Goal: Complete application form: Complete application form

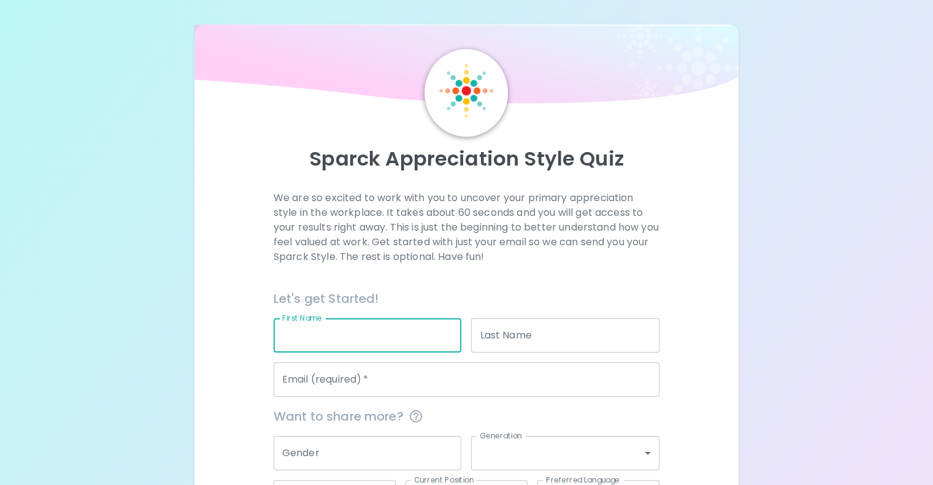
click at [358, 353] on div "First Name First Name" at bounding box center [368, 335] width 188 height 34
type input "[PERSON_NAME]"
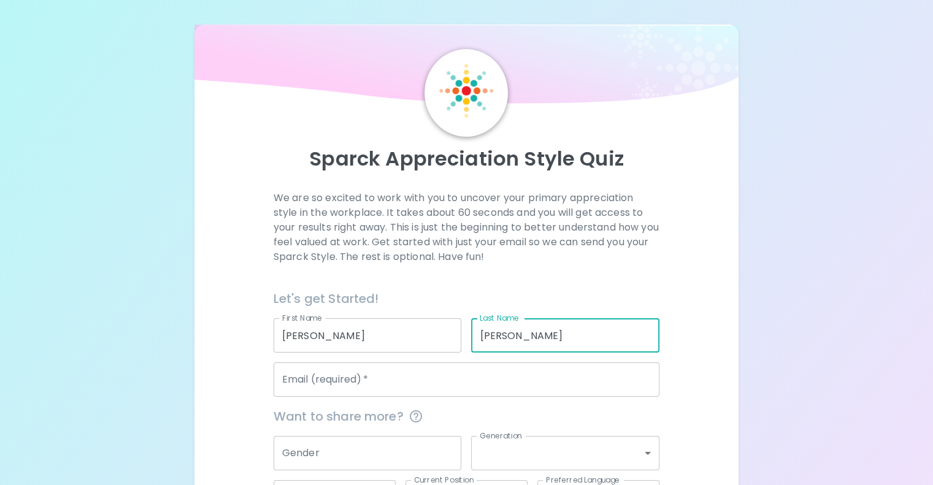
type input "[PERSON_NAME]"
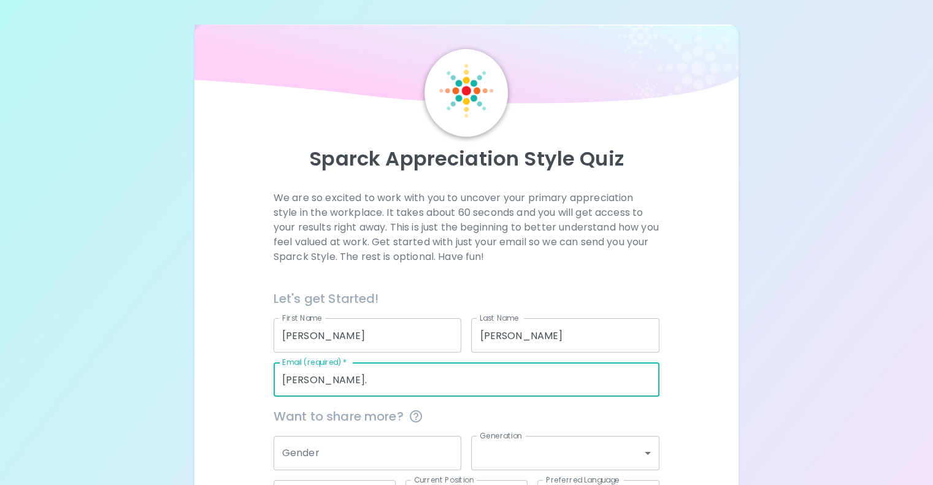
type input "[PERSON_NAME][EMAIL_ADDRESS][PERSON_NAME][DOMAIN_NAME]"
type input "OFX"
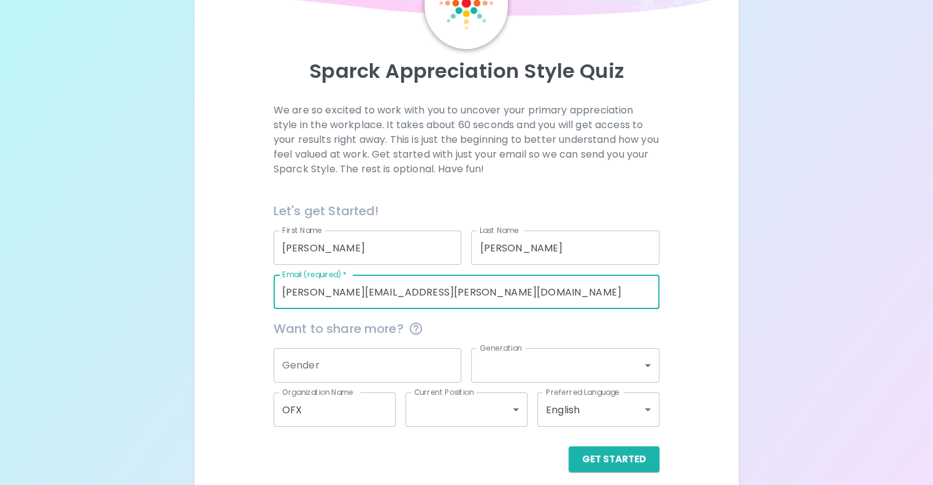
scroll to position [128, 0]
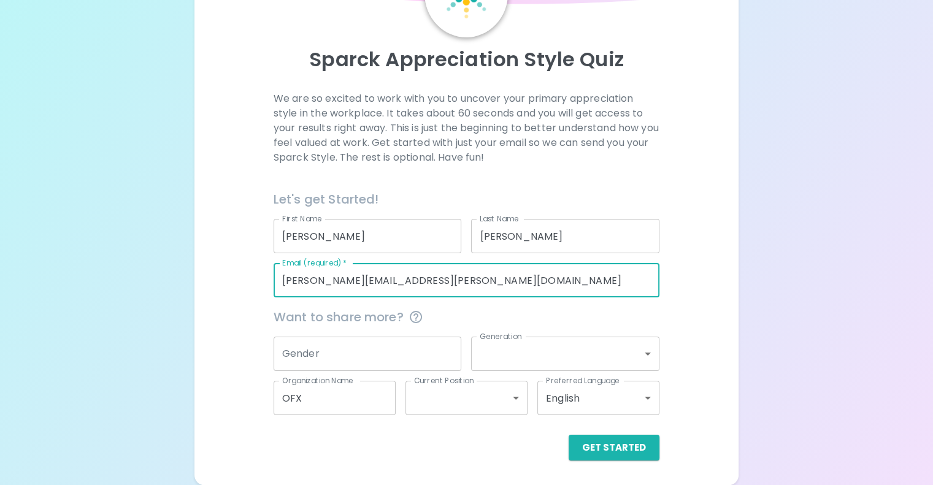
click at [383, 358] on input "Gender" at bounding box center [368, 354] width 188 height 34
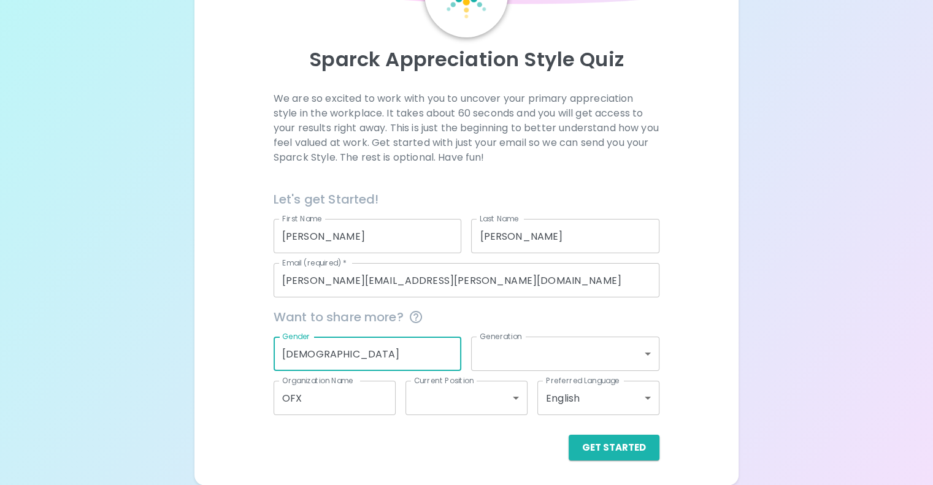
type input "[DEMOGRAPHIC_DATA]"
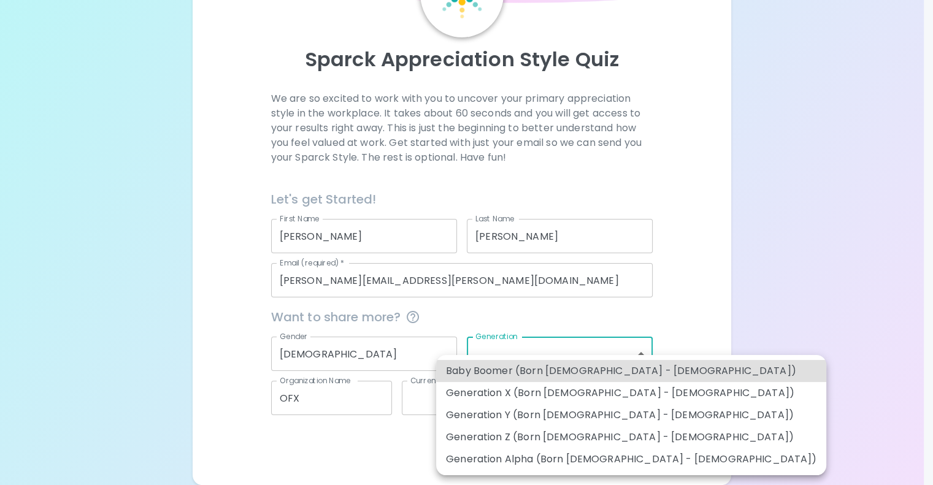
click at [491, 347] on body "Sparck Appreciation Style Quiz We are so excited to work with you to uncover yo…" at bounding box center [466, 193] width 933 height 584
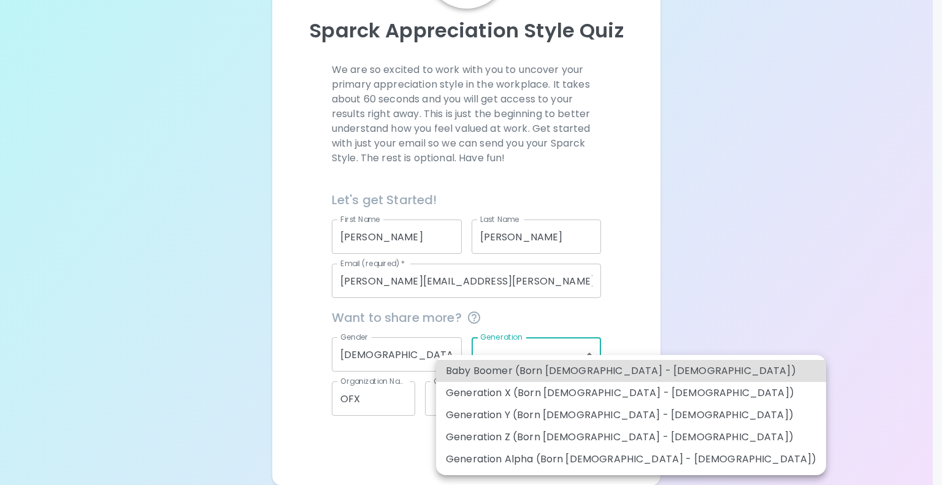
click at [512, 416] on li "Generation Y (Born [DEMOGRAPHIC_DATA] - [DEMOGRAPHIC_DATA])" at bounding box center [631, 415] width 390 height 22
type input "generation_y"
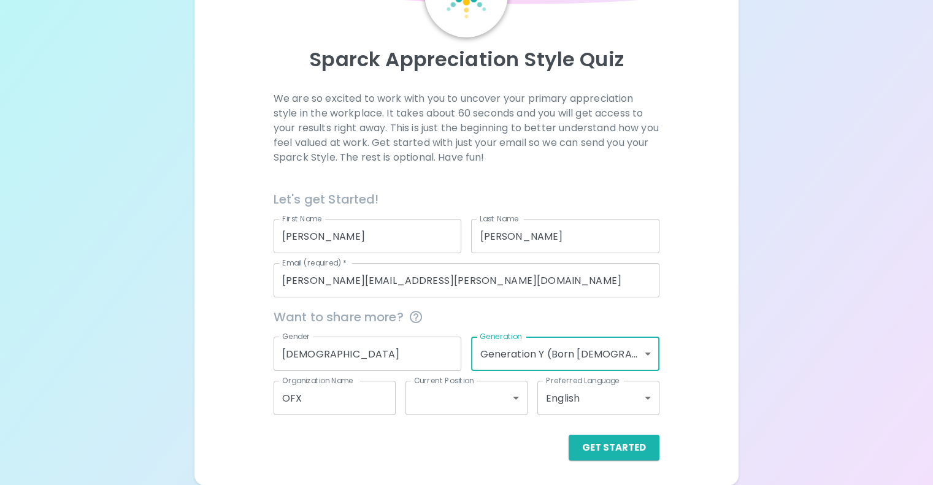
click at [535, 363] on body "Sparck Appreciation Style Quiz We are so excited to work with you to uncover yo…" at bounding box center [466, 193] width 933 height 584
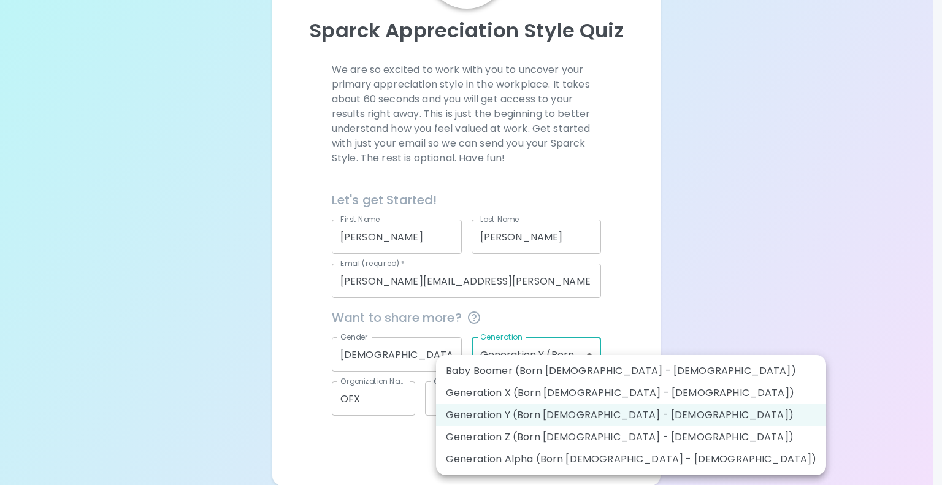
click at [388, 459] on div at bounding box center [471, 242] width 942 height 485
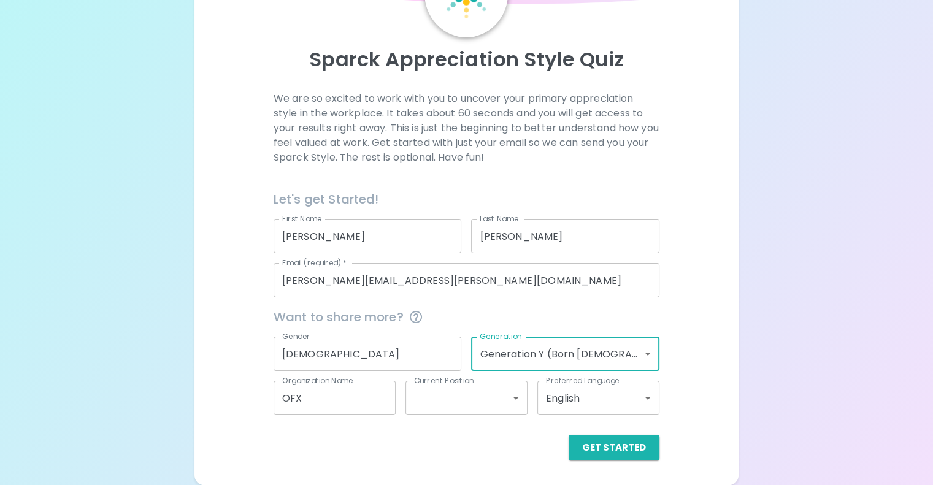
click at [470, 411] on body "Sparck Appreciation Style Quiz We are so excited to work with you to uncover yo…" at bounding box center [466, 193] width 933 height 584
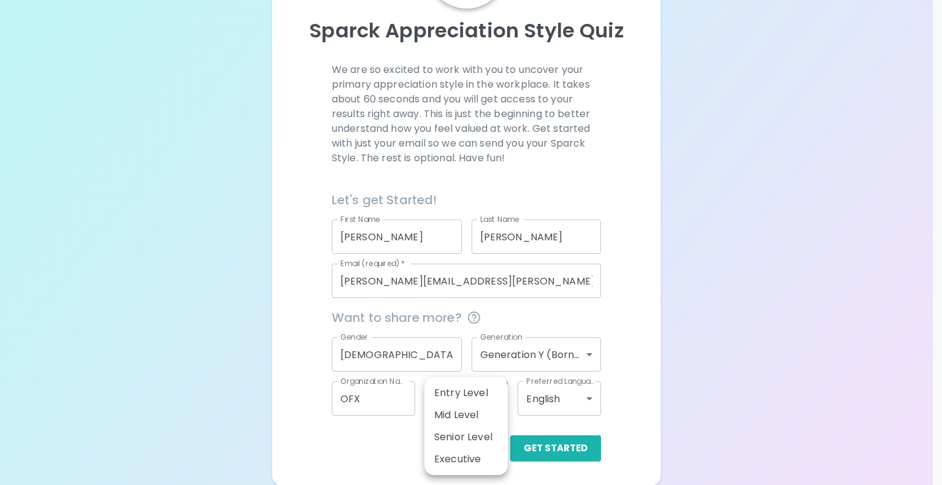
click at [470, 411] on li "Mid Level" at bounding box center [465, 415] width 83 height 22
type input "mid_level"
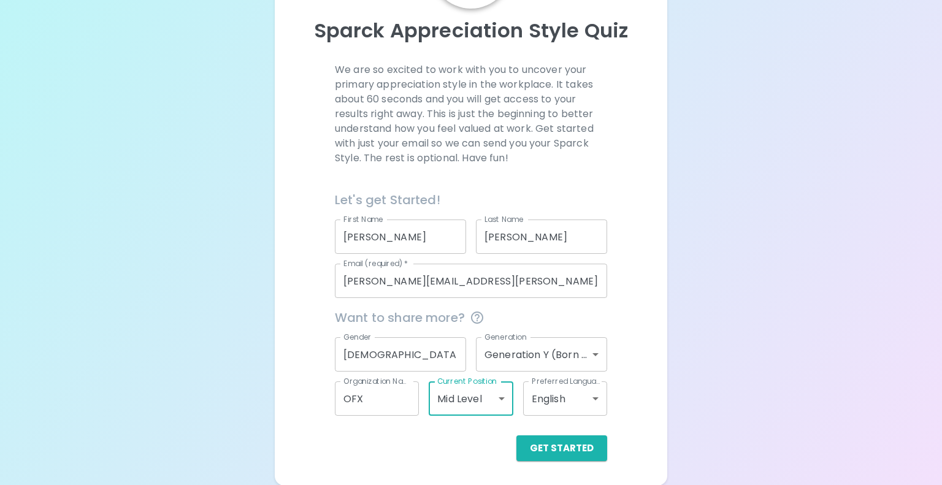
click at [553, 351] on body "Sparck Appreciation Style Quiz We are so excited to work with you to uncover yo…" at bounding box center [471, 179] width 942 height 614
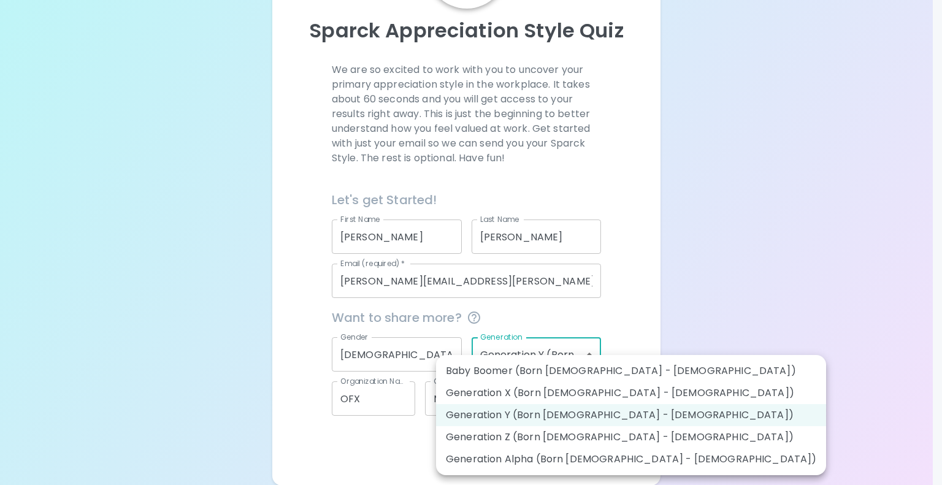
click at [641, 311] on div at bounding box center [471, 242] width 942 height 485
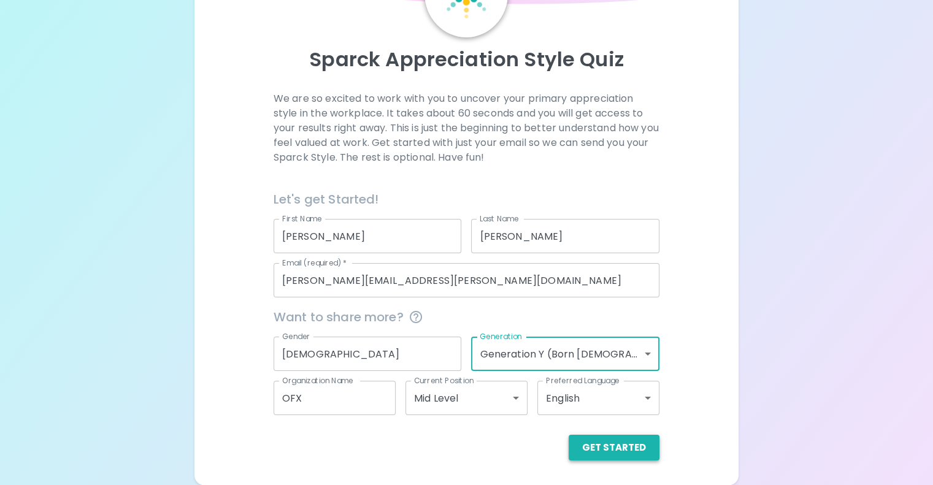
click at [569, 448] on button "Get Started" at bounding box center [614, 448] width 91 height 26
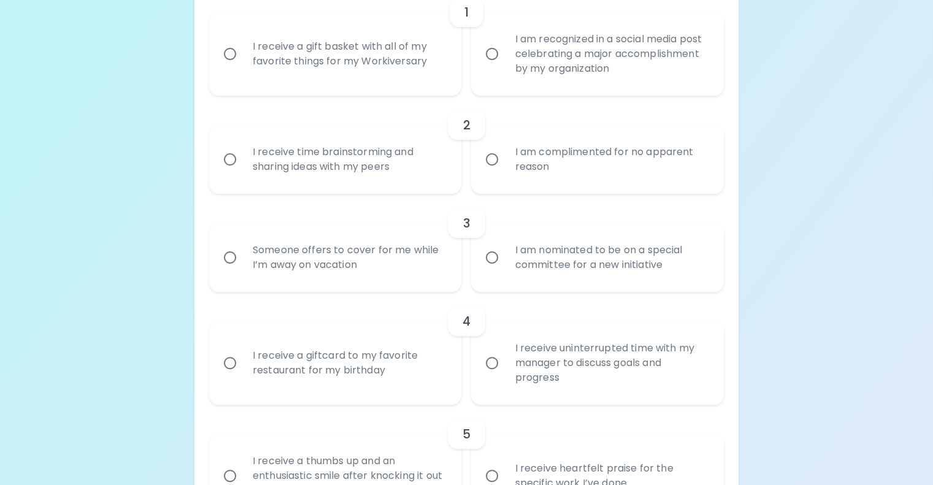
scroll to position [313, 0]
click at [493, 64] on input "I am recognized in a social media post celebrating a major accomplishment by my…" at bounding box center [492, 52] width 26 height 26
radio input "true"
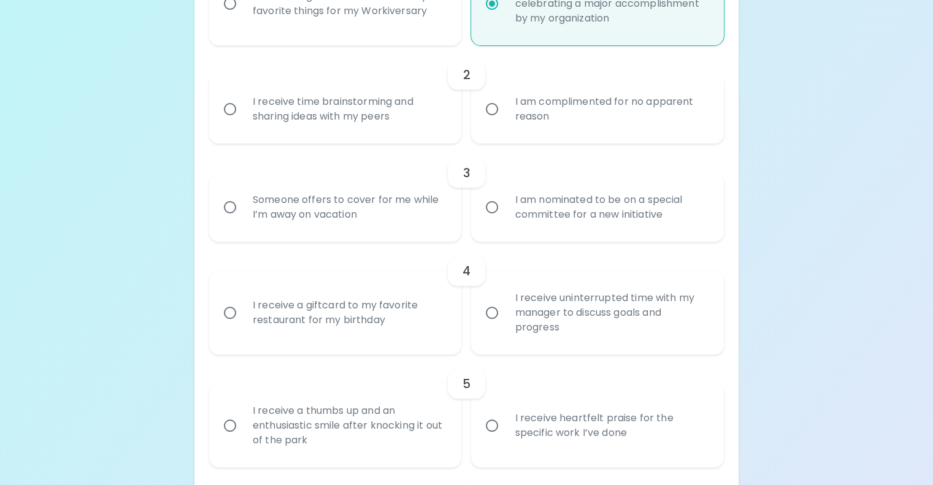
scroll to position [412, 0]
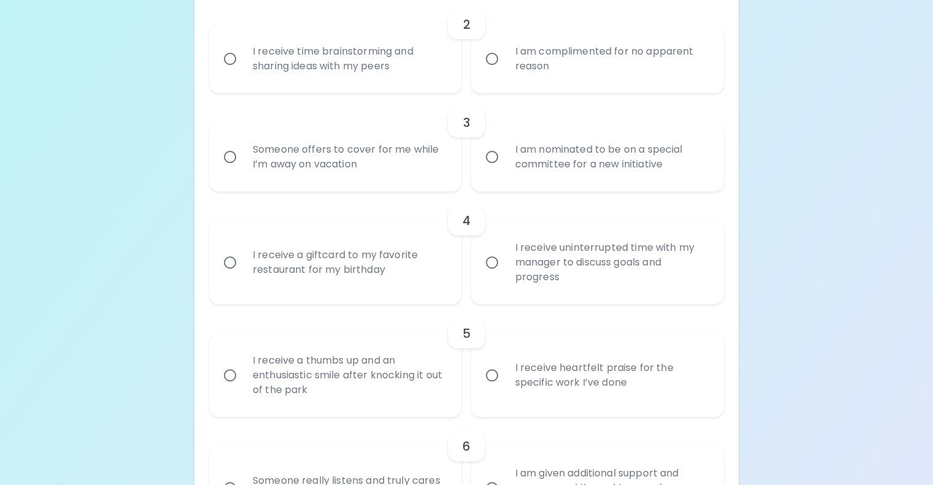
click at [378, 88] on div "I receive time brainstorming and sharing ideas with my peers" at bounding box center [349, 58] width 212 height 59
click at [243, 72] on input "I receive time brainstorming and sharing ideas with my peers" at bounding box center [230, 59] width 26 height 26
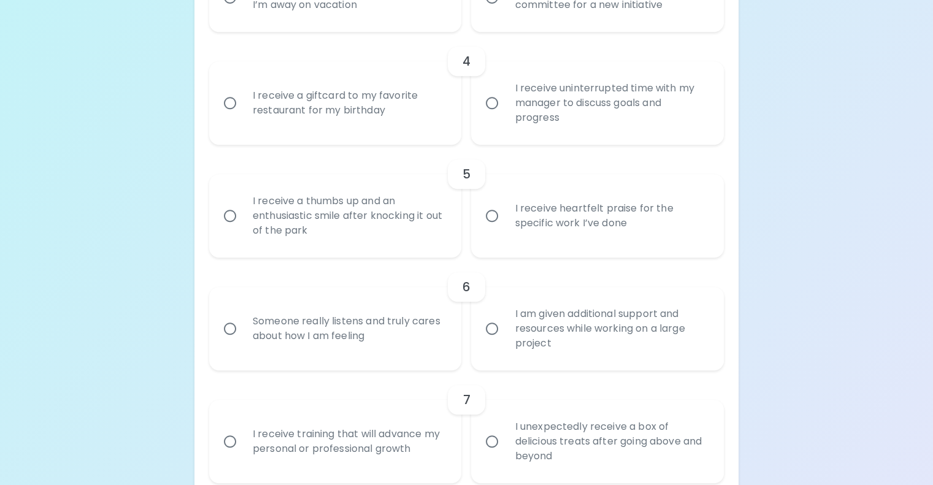
scroll to position [583, 0]
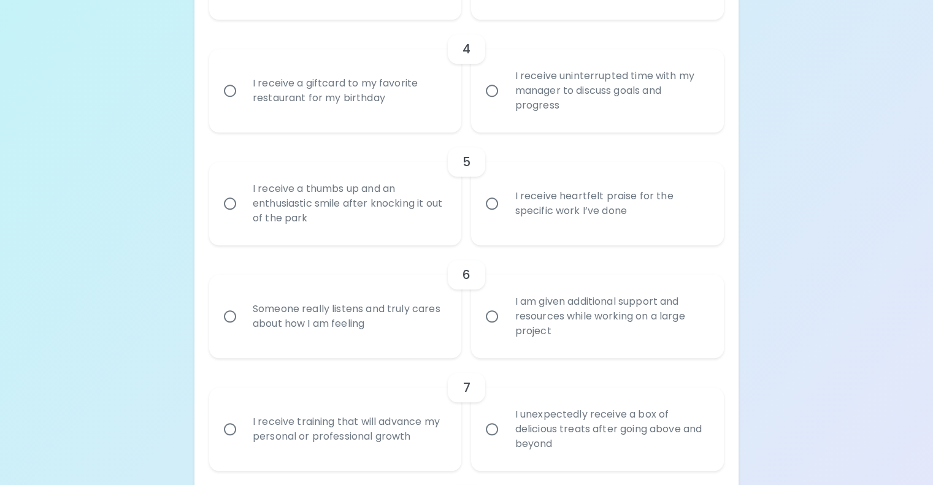
radio input "true"
radio input "false"
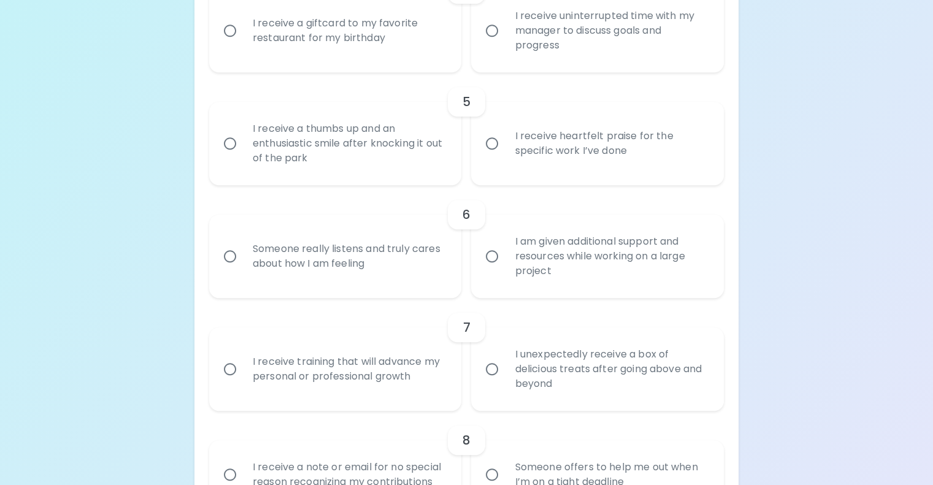
scroll to position [681, 0]
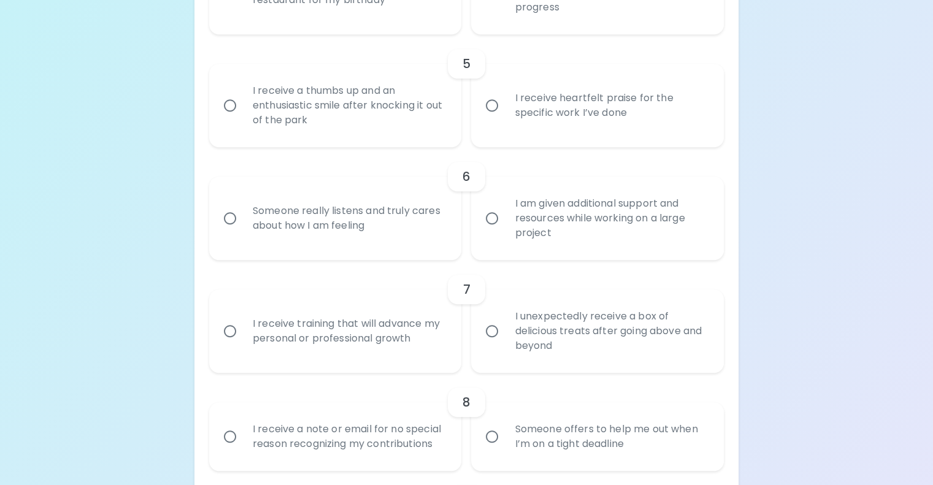
radio input "true"
radio input "false"
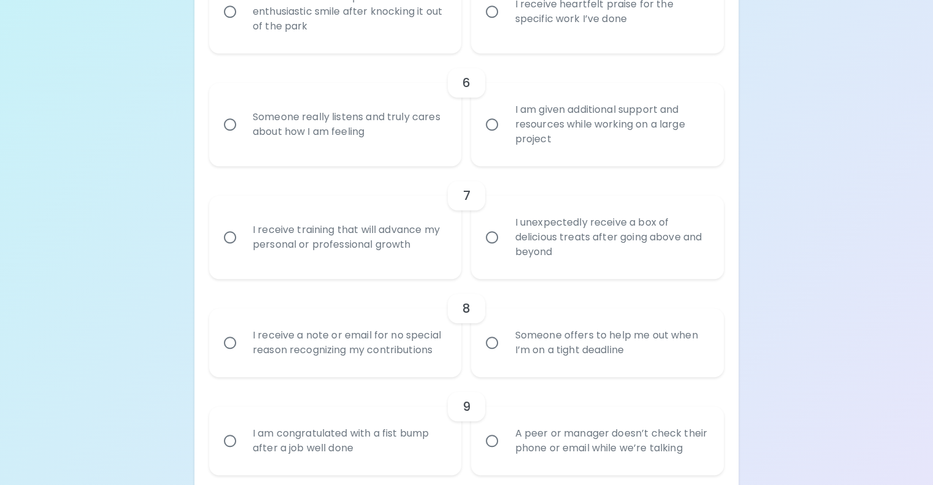
scroll to position [780, 0]
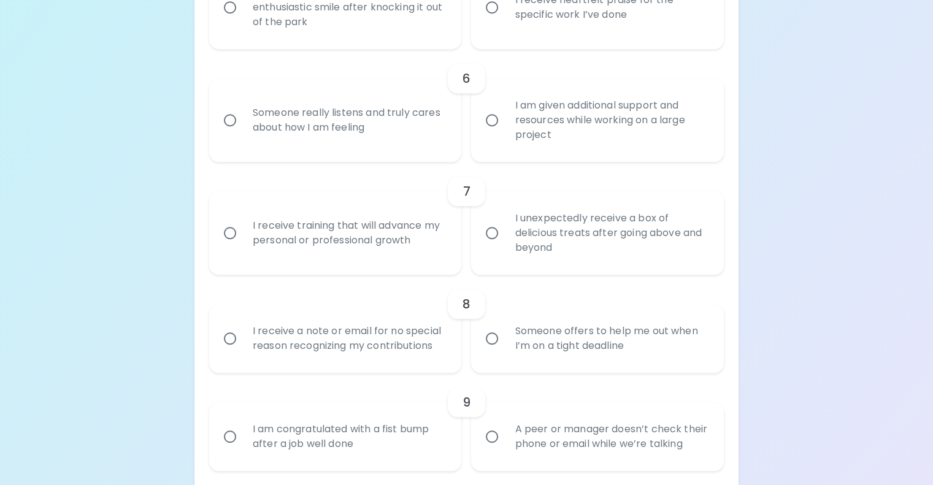
radio input "true"
click at [525, 37] on div "I receive heartfelt praise for the specific work I’ve done" at bounding box center [611, 7] width 212 height 59
click at [505, 20] on input "I receive heartfelt praise for the specific work I’ve done" at bounding box center [492, 7] width 26 height 26
radio input "false"
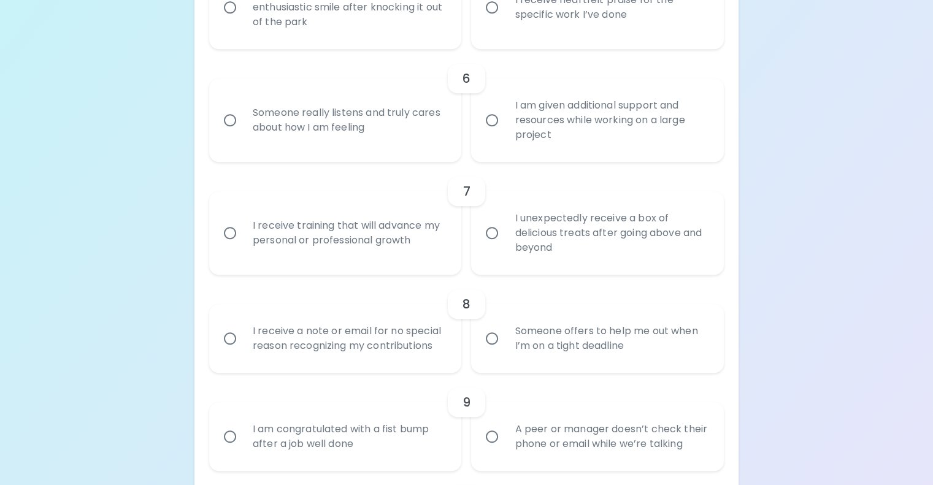
radio input "false"
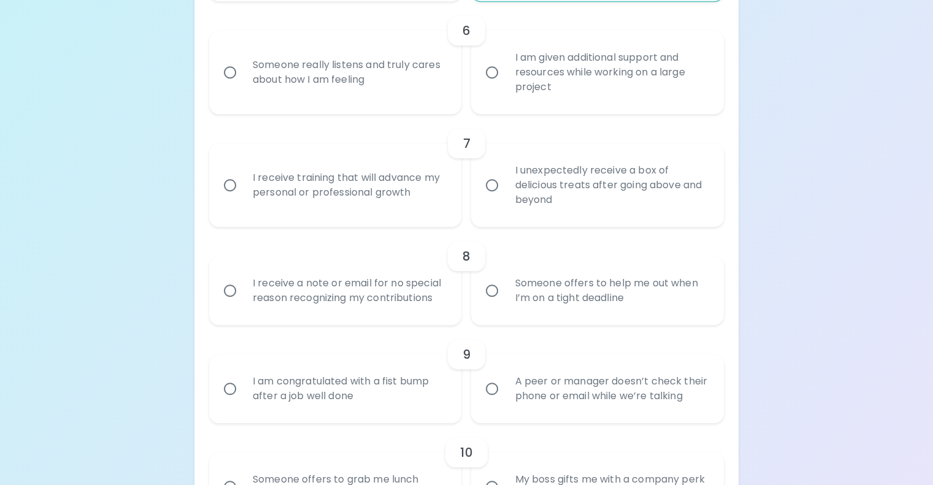
scroll to position [878, 0]
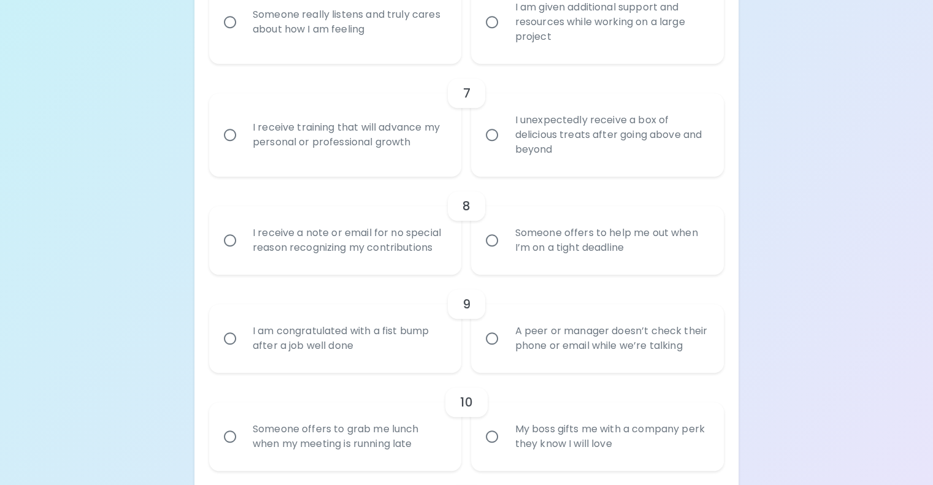
radio input "true"
click at [535, 59] on div "I am given additional support and resources while working on a large project" at bounding box center [611, 22] width 212 height 74
click at [505, 35] on input "I am given additional support and resources while working on a large project" at bounding box center [492, 22] width 26 height 26
radio input "false"
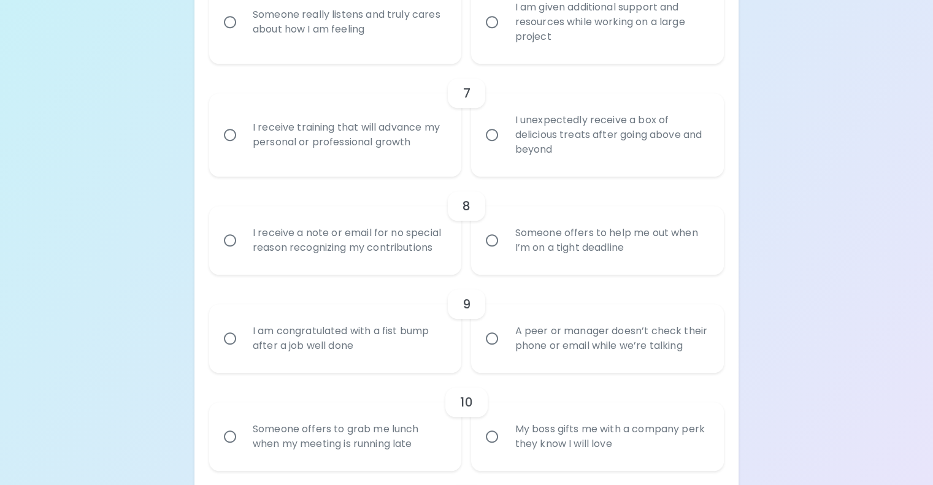
radio input "false"
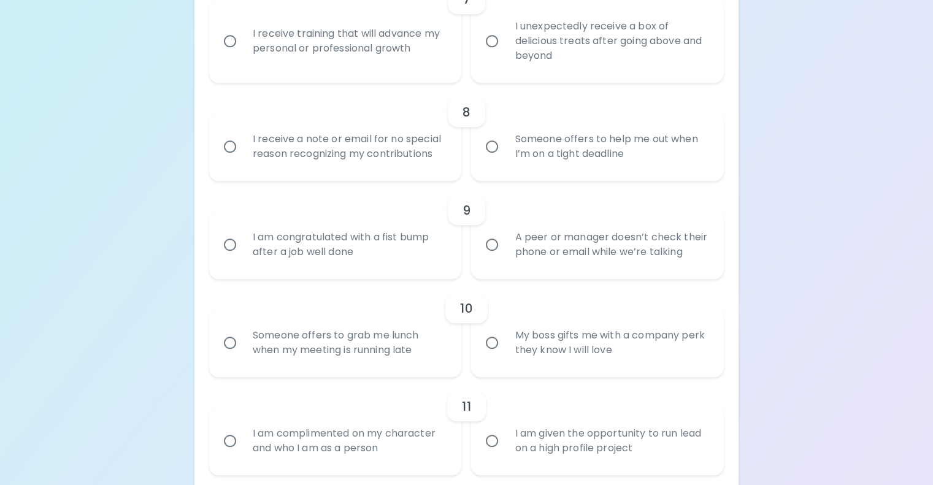
scroll to position [976, 0]
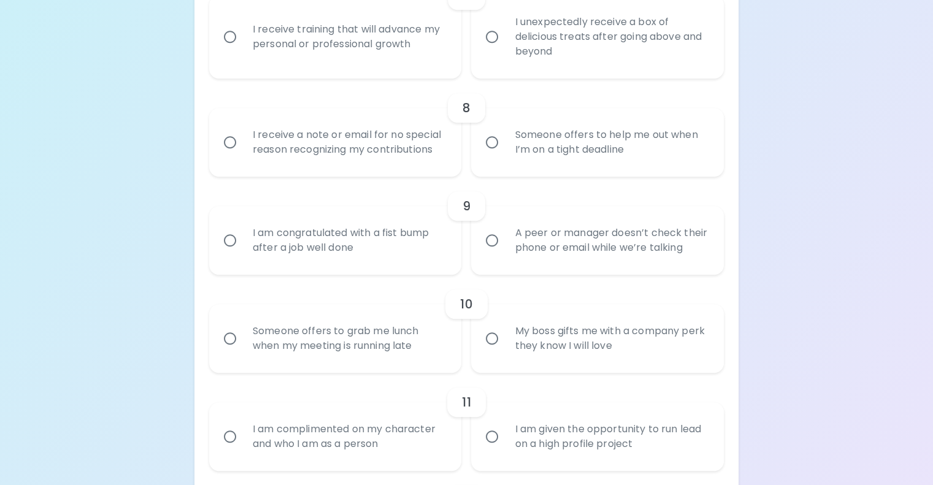
radio input "true"
click at [420, 66] on div "I receive training that will advance my personal or professional growth" at bounding box center [349, 36] width 212 height 59
click at [243, 50] on input "I receive training that will advance my personal or professional growth" at bounding box center [230, 37] width 26 height 26
radio input "false"
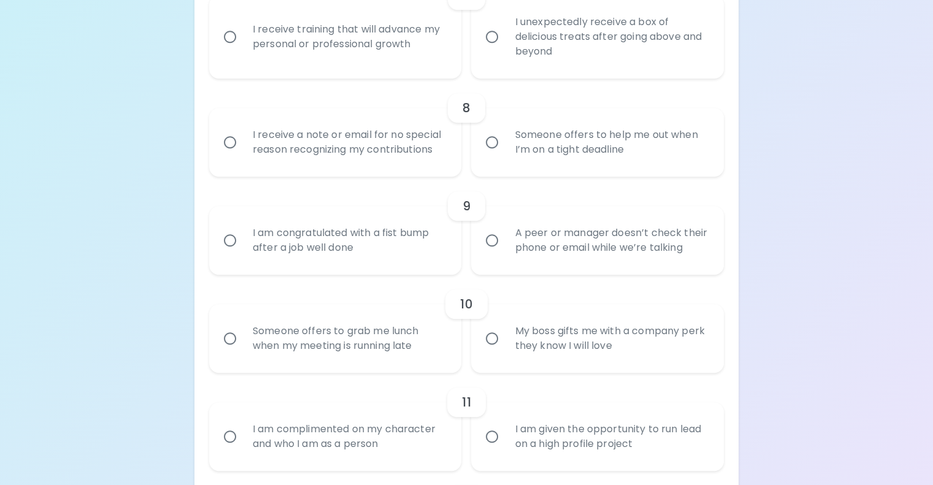
radio input "false"
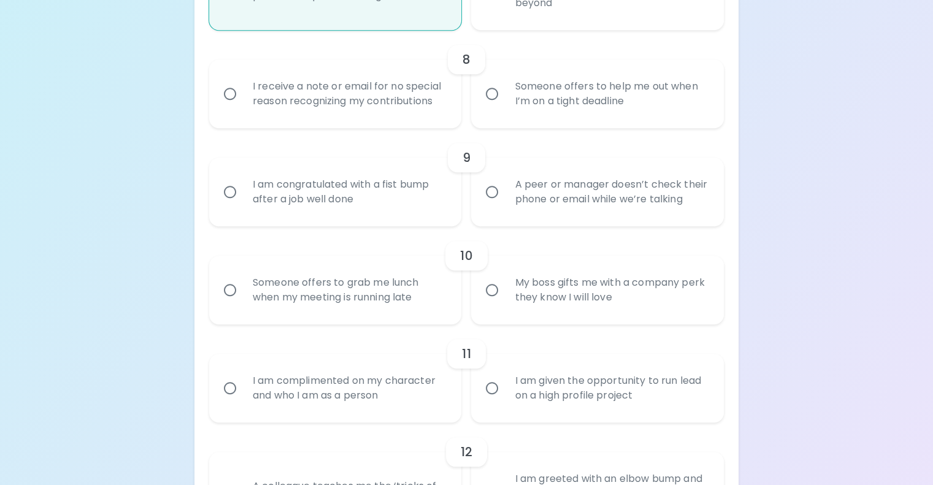
scroll to position [1074, 0]
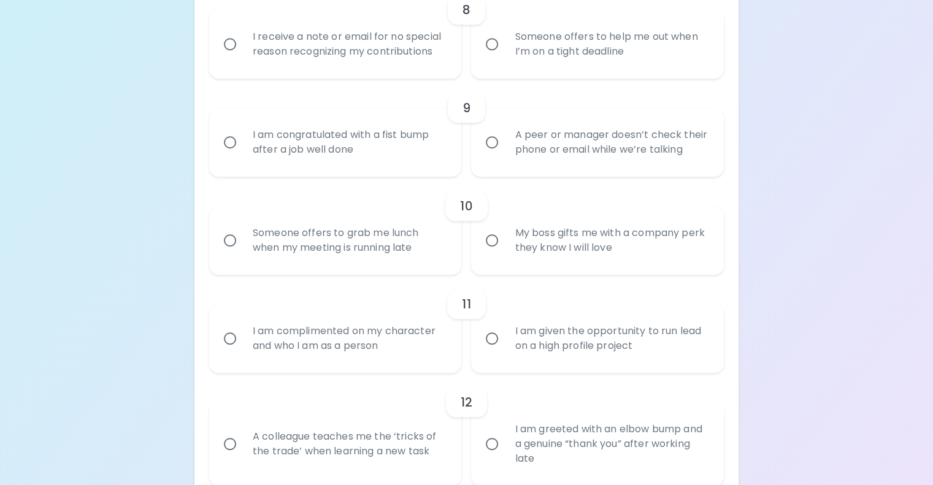
radio input "true"
click at [573, 74] on div "Someone offers to help me out when I’m on a tight deadline" at bounding box center [611, 44] width 212 height 59
click at [505, 57] on input "Someone offers to help me out when I’m on a tight deadline" at bounding box center [492, 44] width 26 height 26
radio input "false"
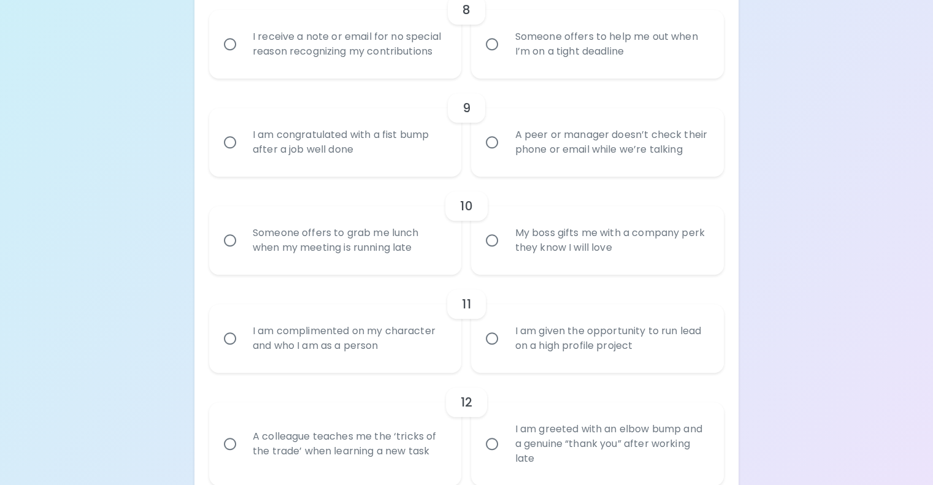
radio input "false"
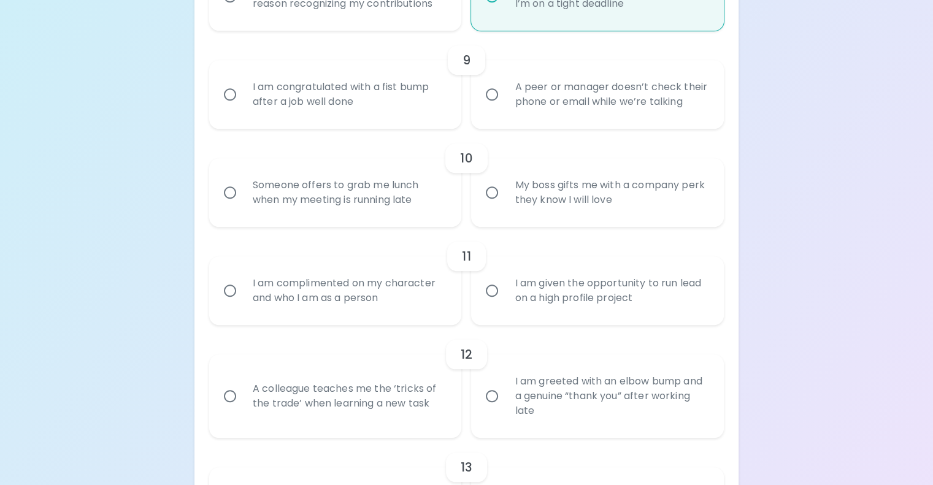
scroll to position [1172, 0]
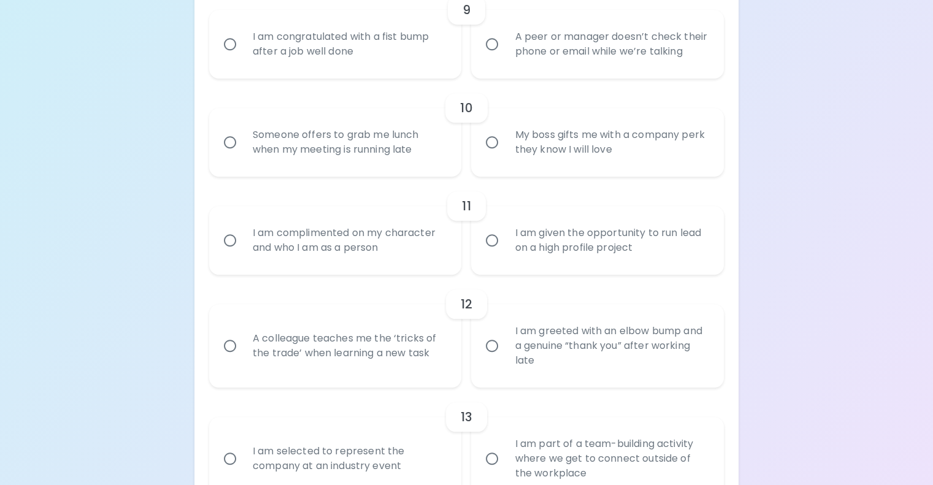
radio input "true"
click at [542, 74] on div "A peer or manager doesn’t check their phone or email while we’re talking" at bounding box center [611, 44] width 212 height 59
click at [505, 57] on input "A peer or manager doesn’t check their phone or email while we’re talking" at bounding box center [492, 44] width 26 height 26
radio input "false"
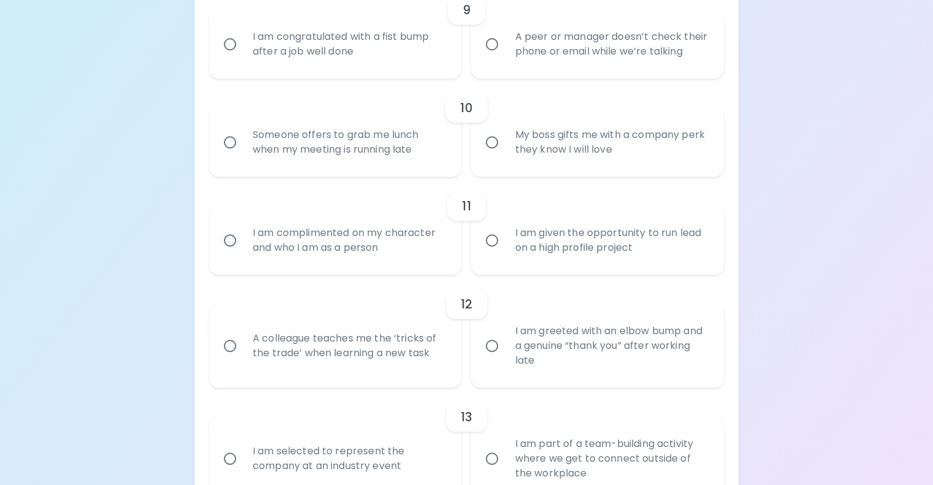
radio input "false"
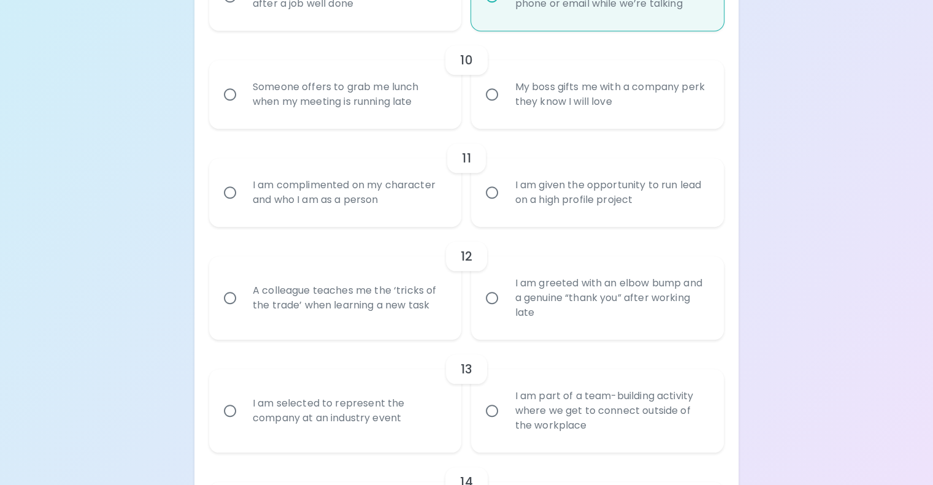
scroll to position [1270, 0]
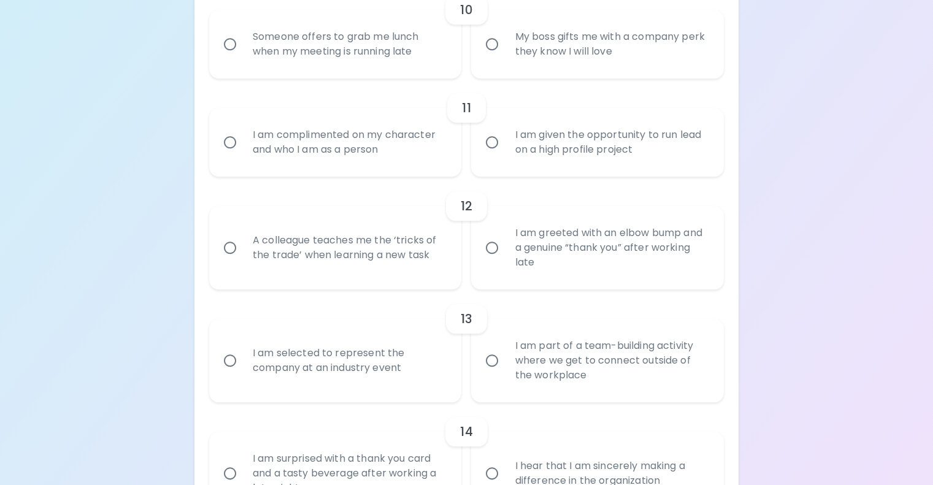
radio input "true"
click at [379, 74] on div "Someone offers to grab me lunch when my meeting is running late" at bounding box center [349, 44] width 212 height 59
click at [243, 57] on input "Someone offers to grab me lunch when my meeting is running late" at bounding box center [230, 44] width 26 height 26
radio input "false"
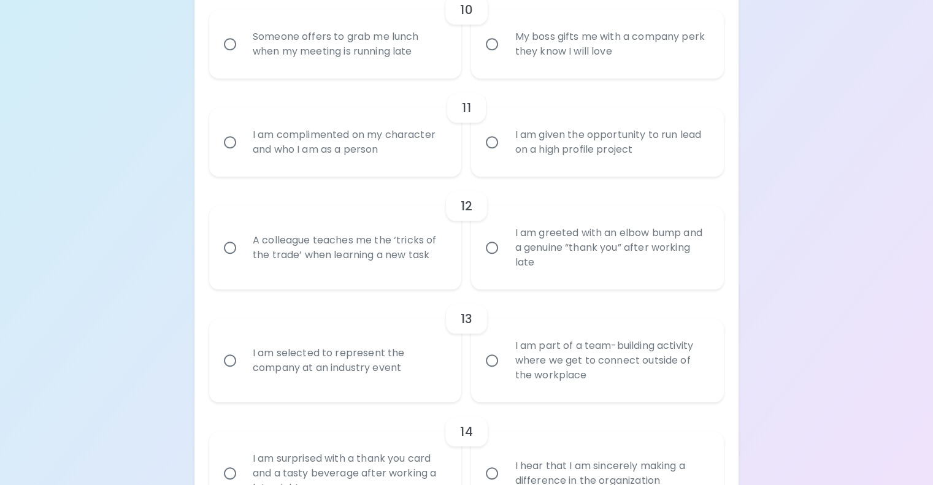
radio input "false"
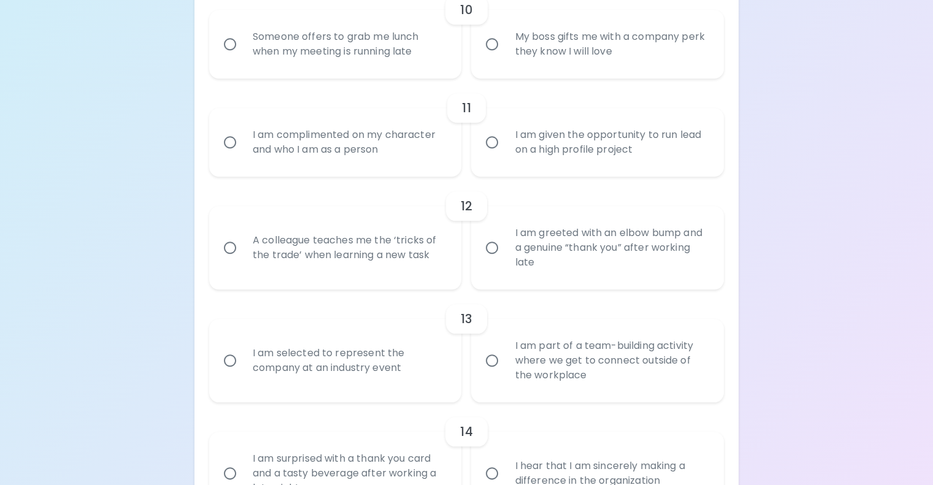
radio input "false"
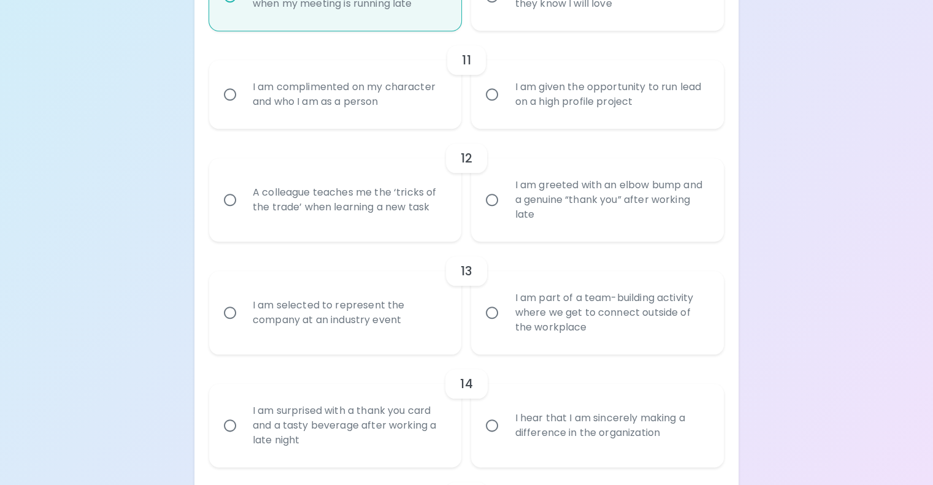
scroll to position [1368, 0]
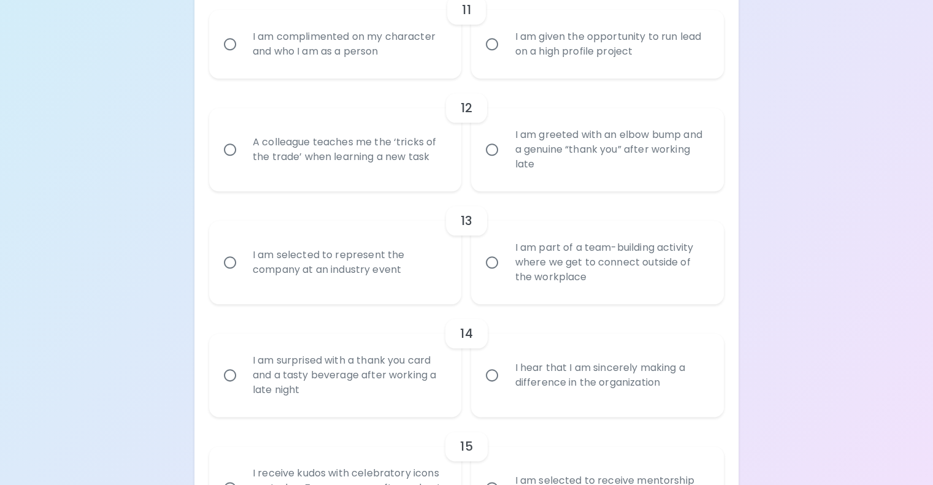
radio input "true"
click at [399, 74] on div "I am complimented on my character and who I am as a person" at bounding box center [349, 44] width 212 height 59
click at [243, 57] on input "I am complimented on my character and who I am as a person" at bounding box center [230, 44] width 26 height 26
radio input "false"
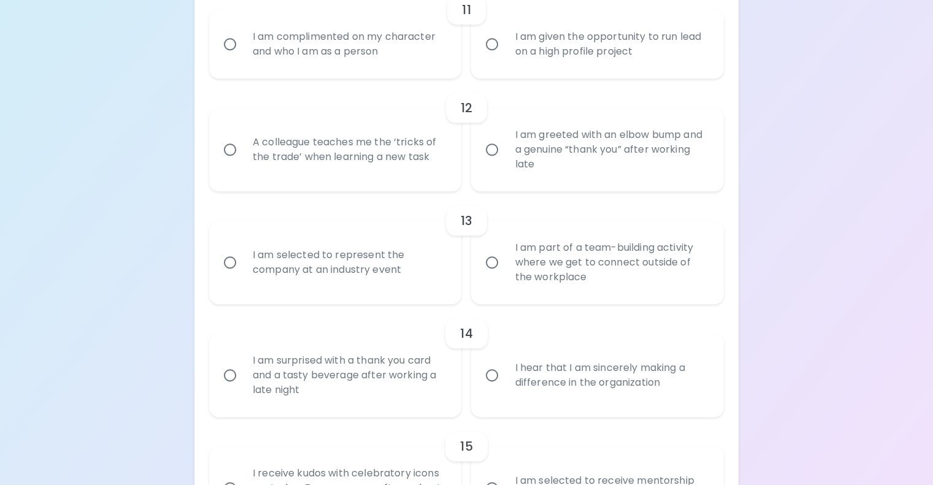
radio input "false"
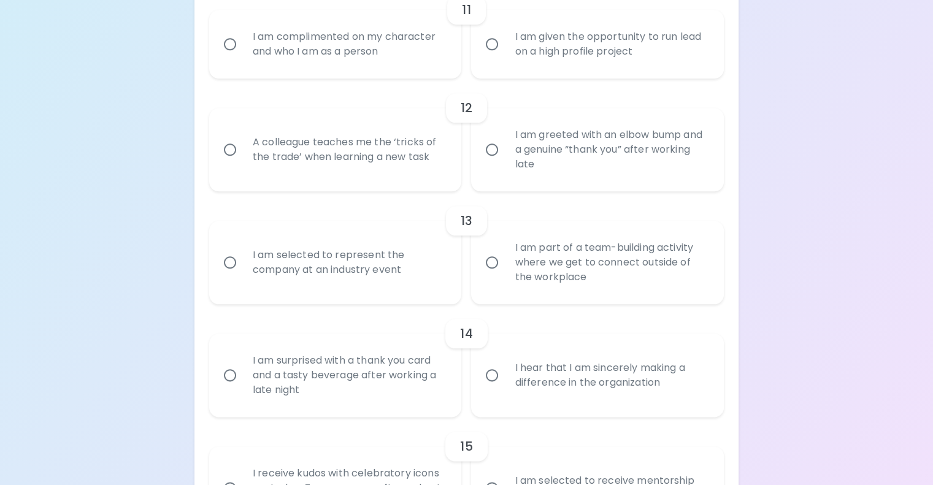
radio input "false"
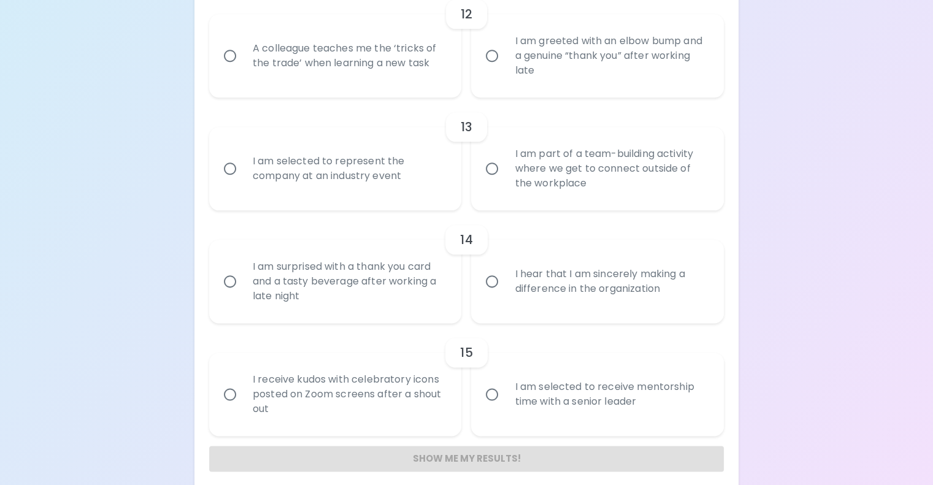
scroll to position [1466, 0]
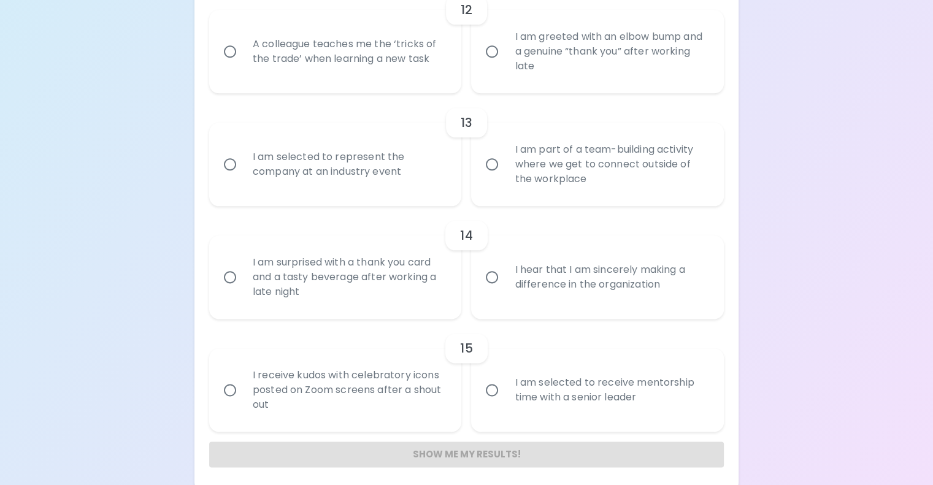
radio input "true"
click at [380, 81] on div "A colleague teaches me the ‘tricks of the trade’ when learning a new task" at bounding box center [349, 51] width 212 height 59
click at [243, 64] on input "A colleague teaches me the ‘tricks of the trade’ when learning a new task" at bounding box center [230, 52] width 26 height 26
radio input "false"
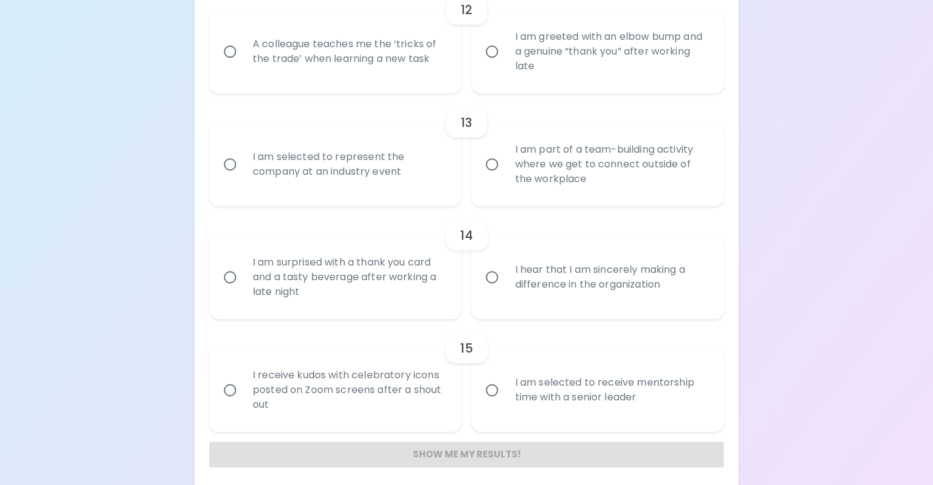
radio input "false"
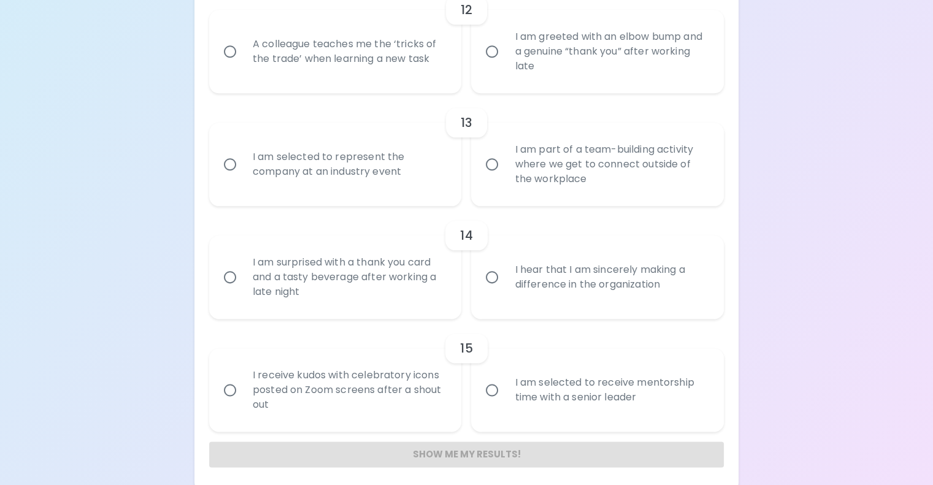
radio input "false"
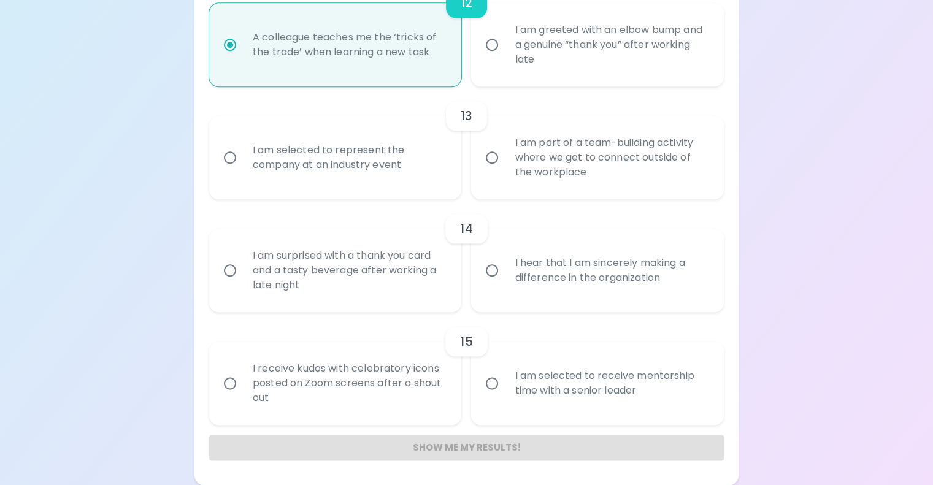
scroll to position [1565, 0]
radio input "true"
click at [556, 194] on div "I am part of a team-building activity where we get to connect outside of the wo…" at bounding box center [611, 158] width 212 height 74
click at [505, 171] on input "I am part of a team-building activity where we get to connect outside of the wo…" at bounding box center [492, 158] width 26 height 26
radio input "false"
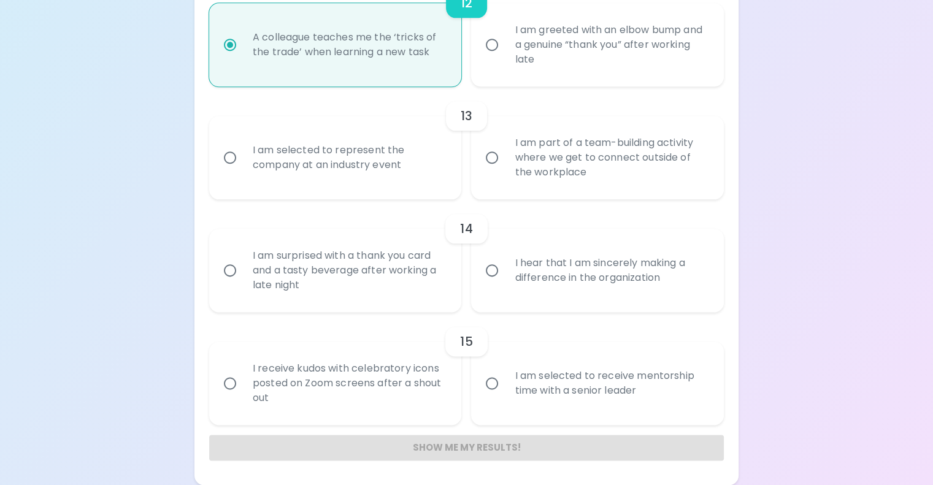
radio input "false"
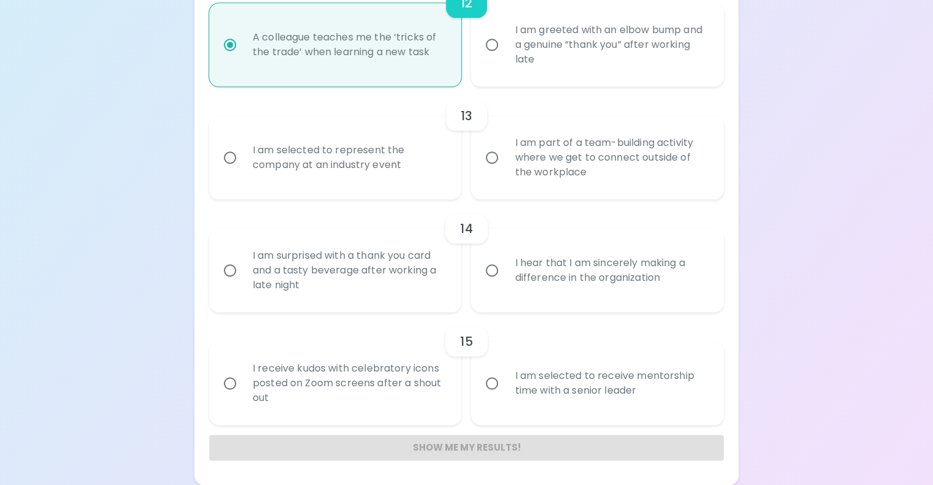
radio input "false"
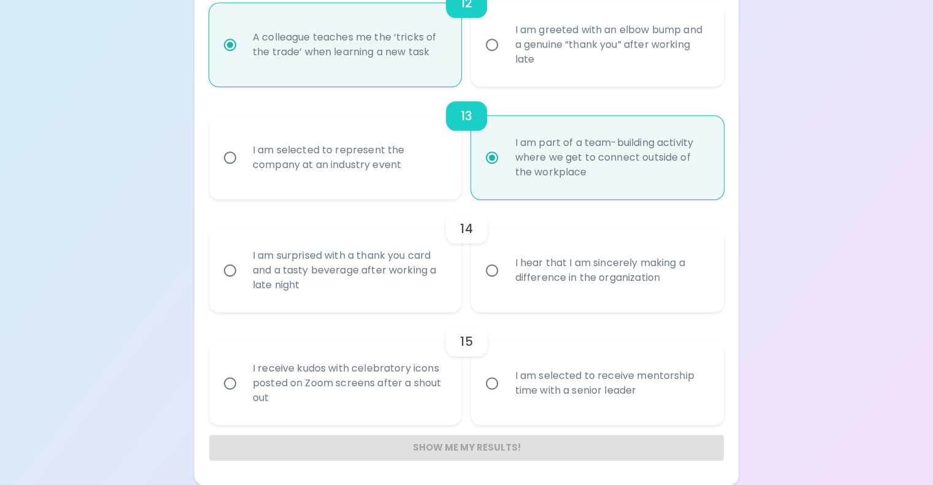
scroll to position [1663, 0]
radio input "true"
click at [545, 300] on div "I hear that I am sincerely making a difference in the organization" at bounding box center [611, 270] width 212 height 59
click at [505, 283] on input "I hear that I am sincerely making a difference in the organization" at bounding box center [492, 271] width 26 height 26
radio input "false"
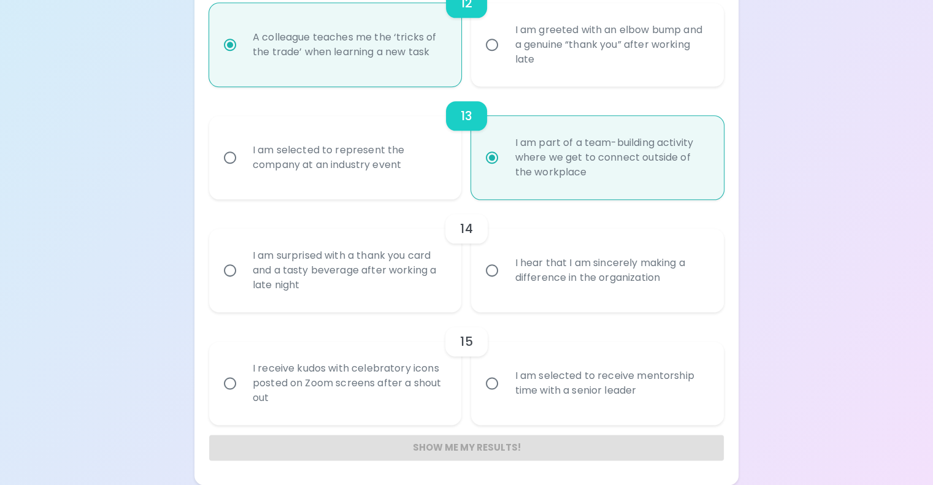
radio input "false"
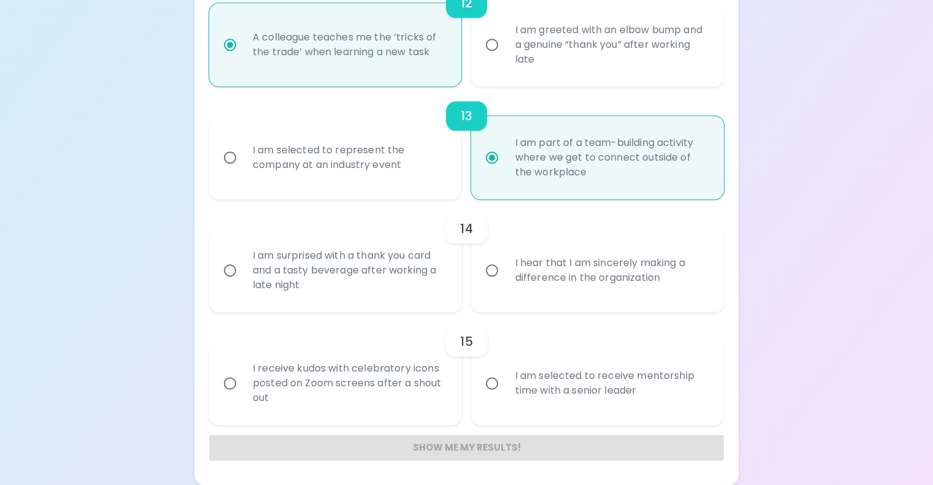
radio input "false"
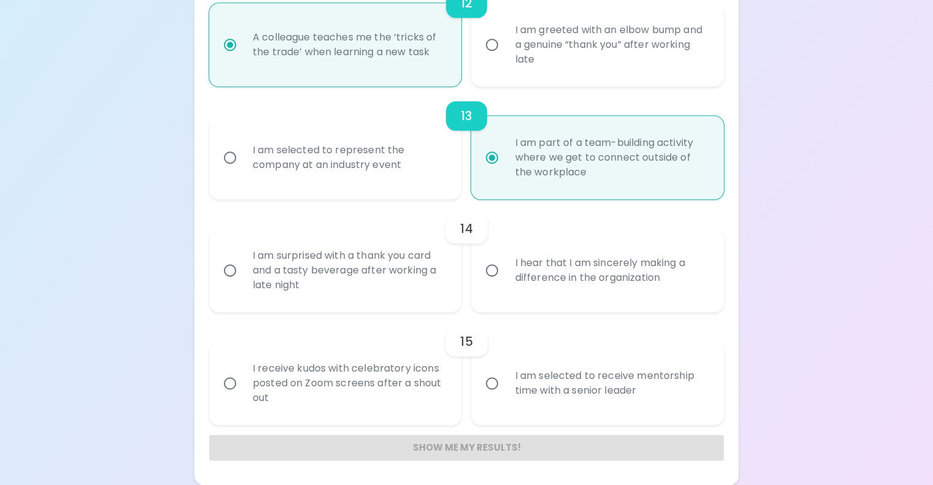
radio input "false"
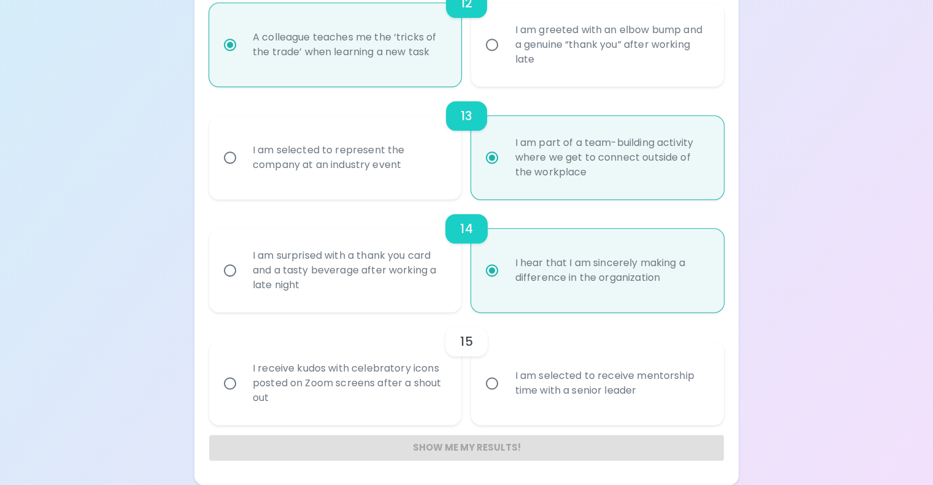
scroll to position [1865, 0]
radio input "true"
click at [569, 354] on div "I am selected to receive mentorship time with a senior leader" at bounding box center [611, 383] width 212 height 59
click at [505, 370] on input "I am selected to receive mentorship time with a senior leader" at bounding box center [492, 383] width 26 height 26
radio input "false"
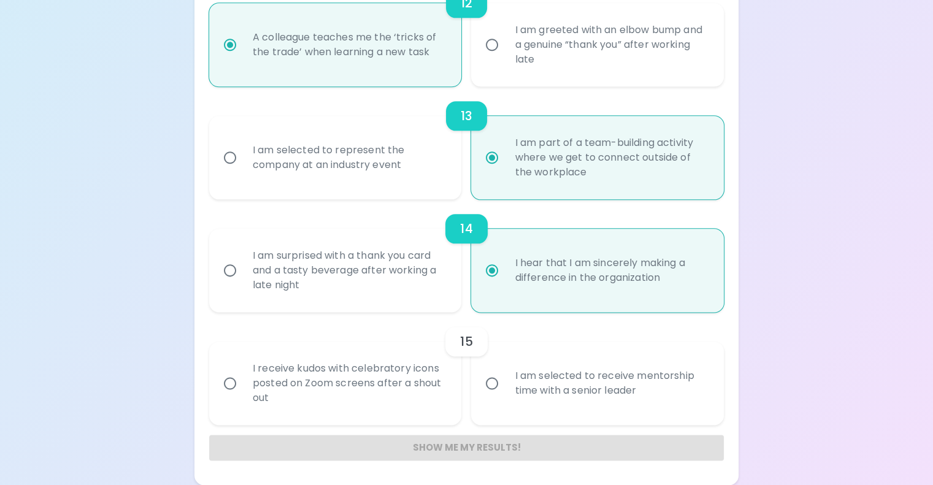
radio input "false"
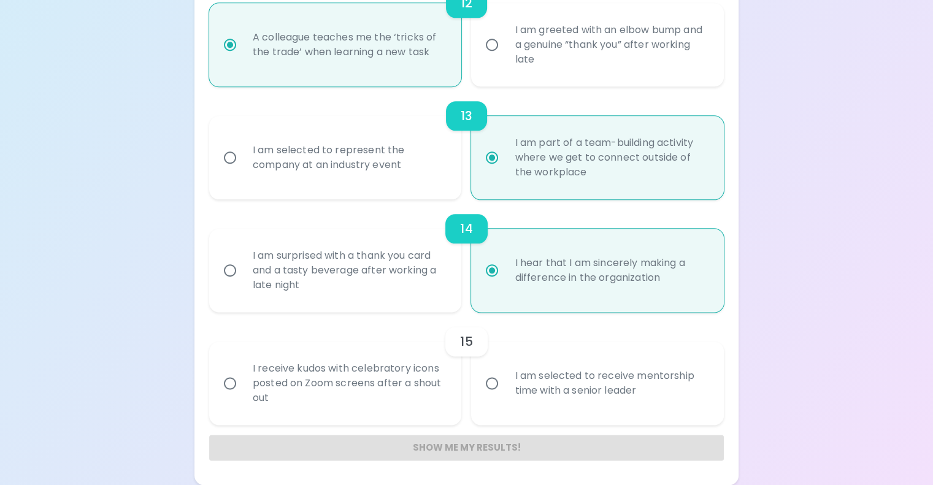
radio input "false"
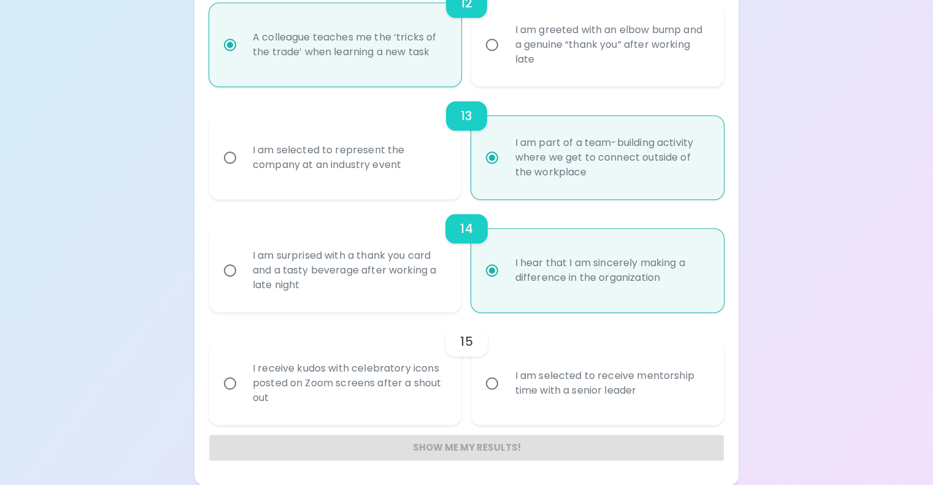
radio input "false"
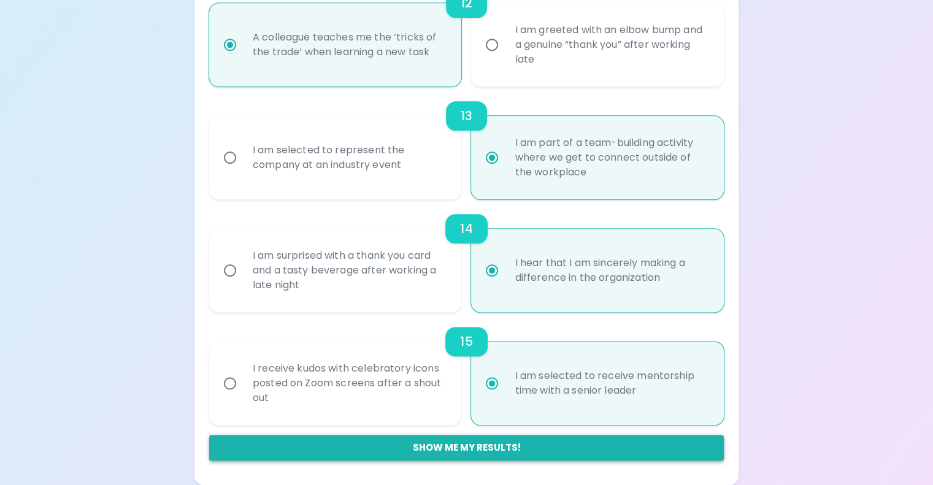
radio input "true"
click at [473, 442] on button "Show me my results!" at bounding box center [466, 448] width 515 height 26
radio input "false"
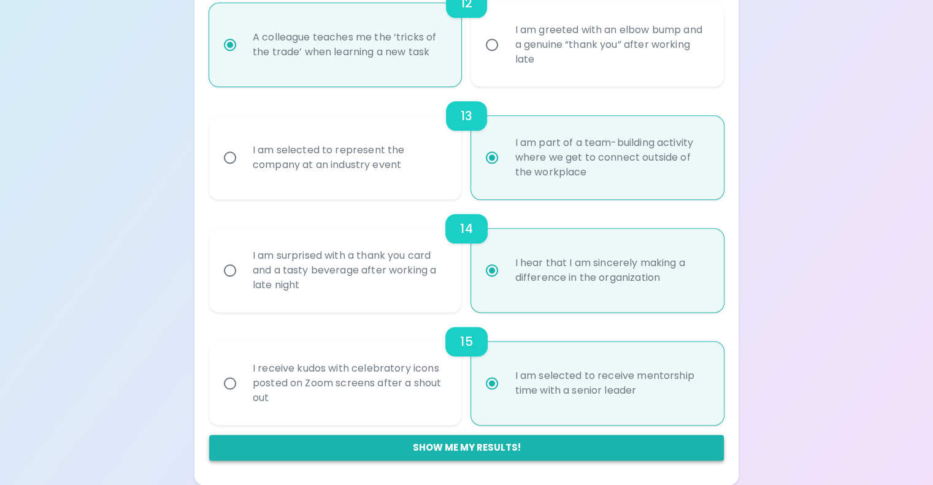
radio input "false"
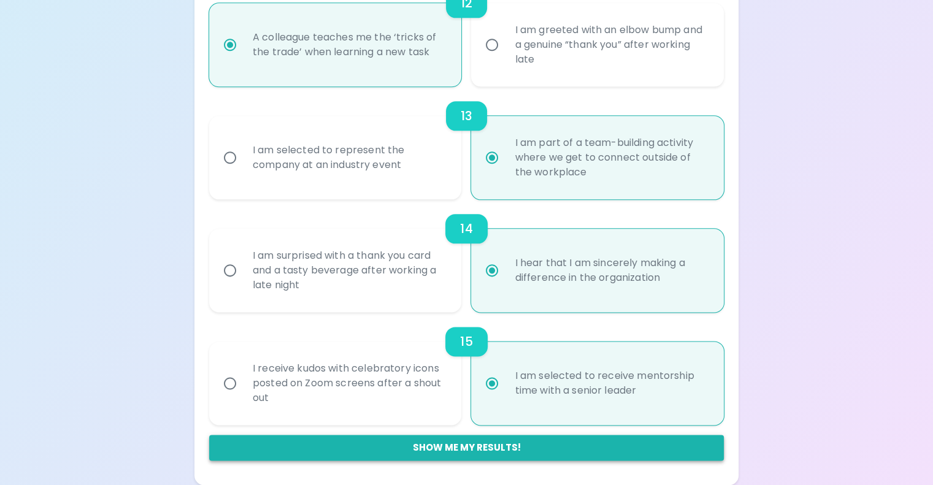
radio input "false"
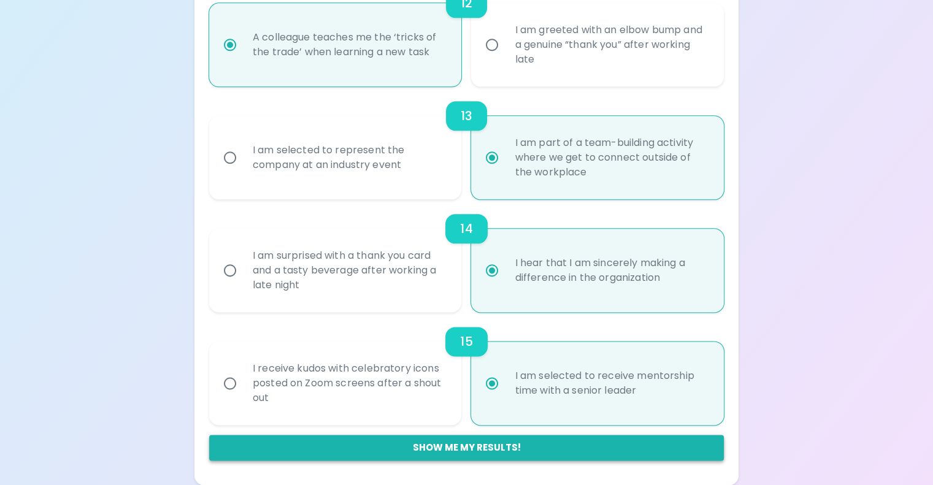
radio input "false"
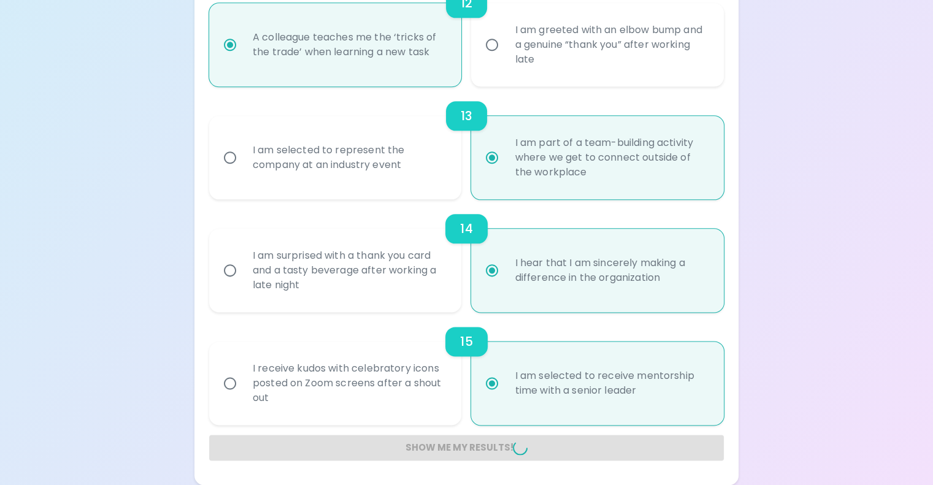
radio input "false"
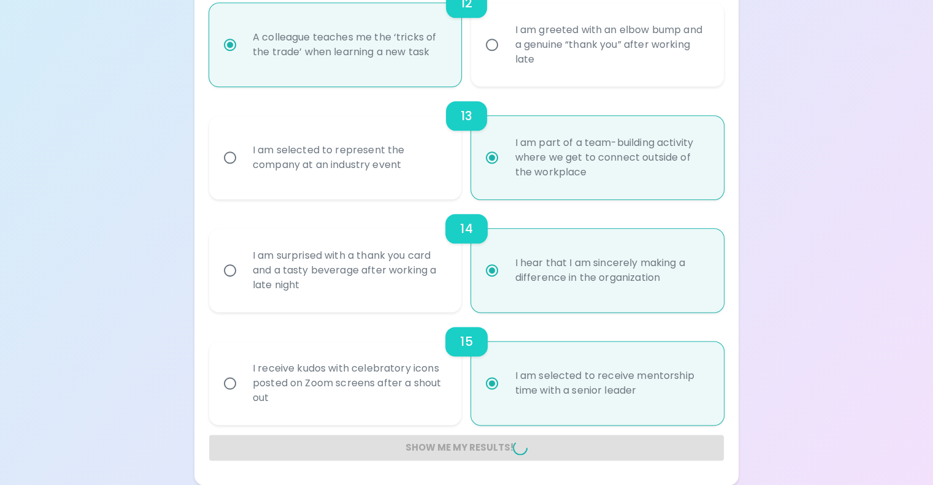
radio input "false"
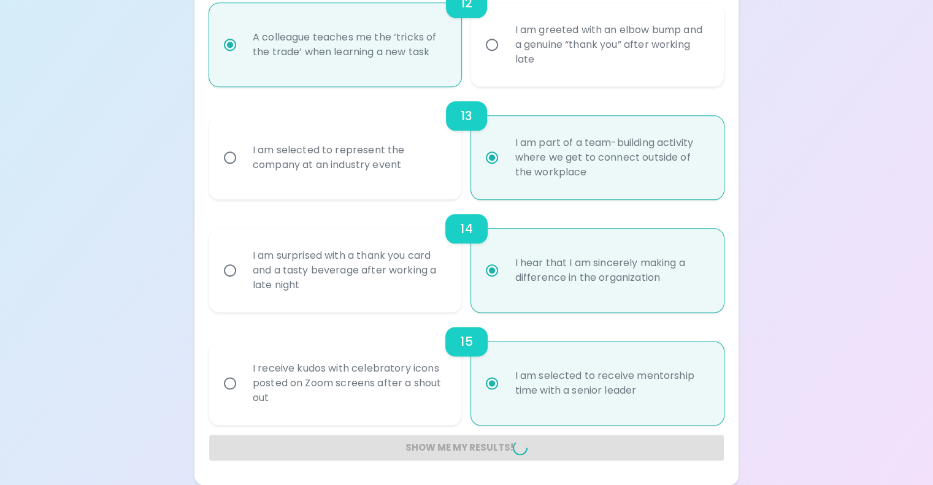
radio input "false"
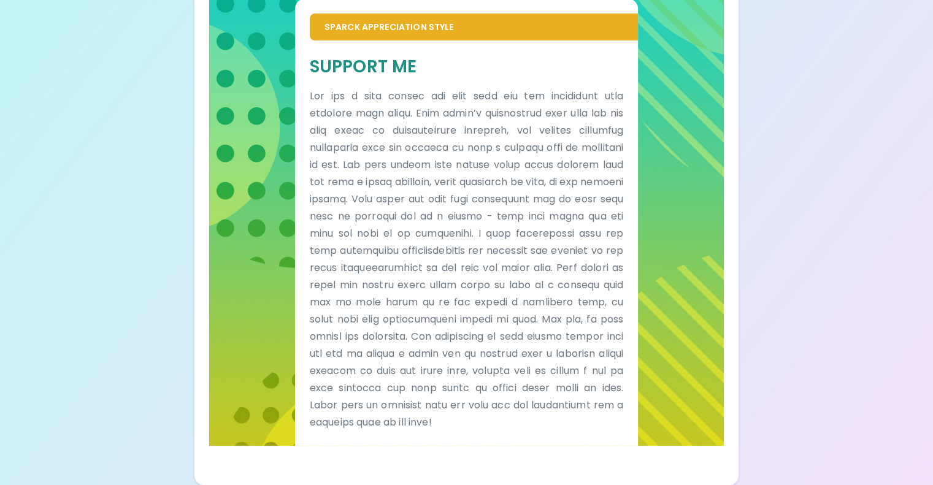
scroll to position [491, 0]
